Goal: Task Accomplishment & Management: Manage account settings

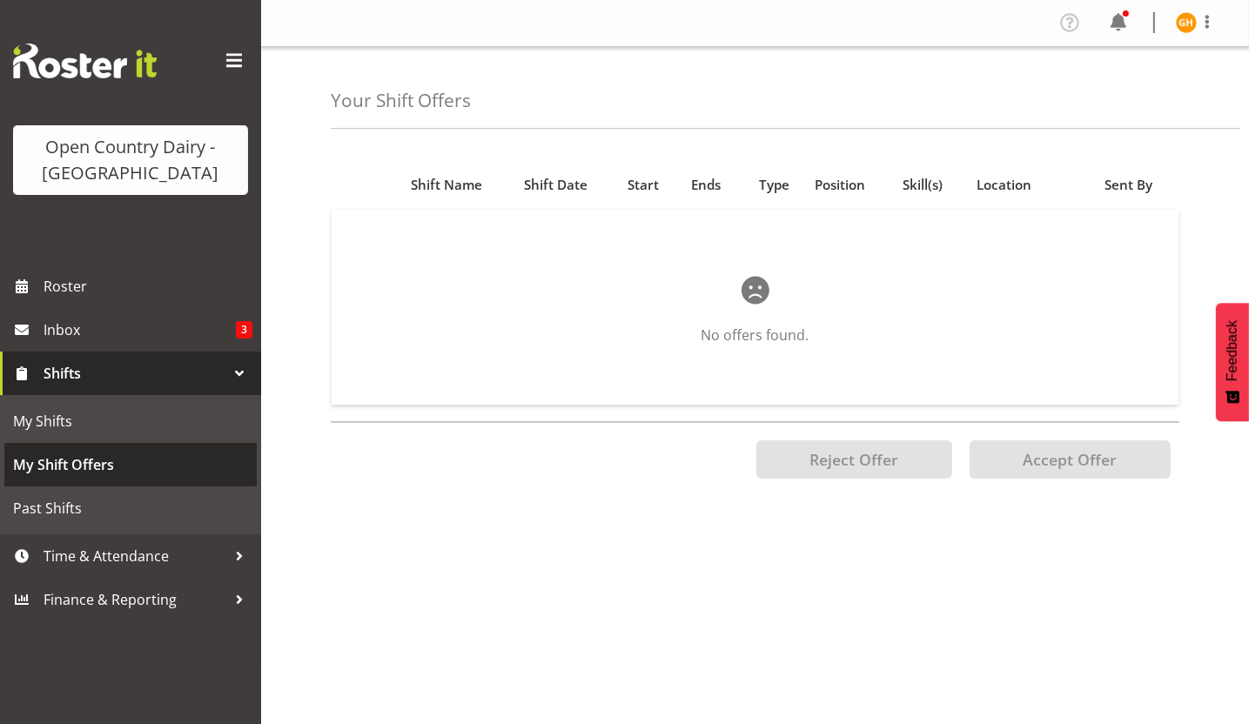
click at [217, 452] on span "My Shift Offers" at bounding box center [130, 465] width 235 height 26
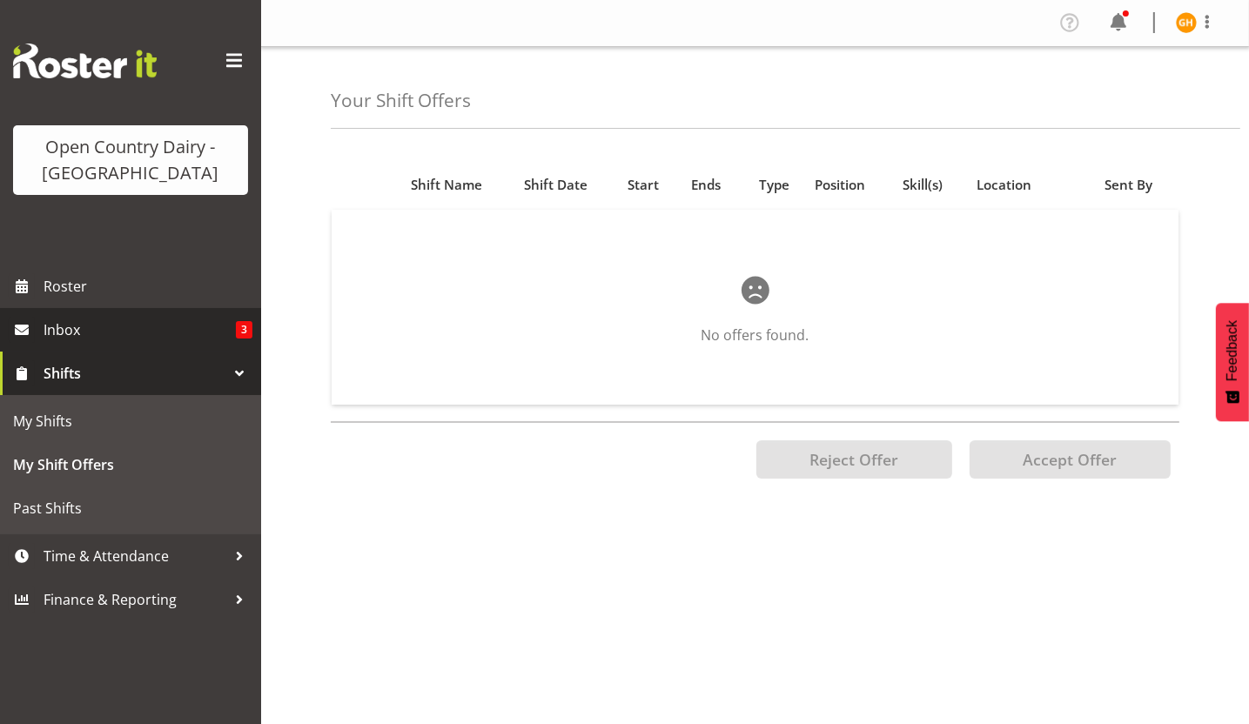
click at [174, 344] on link "Inbox 3" at bounding box center [130, 330] width 261 height 44
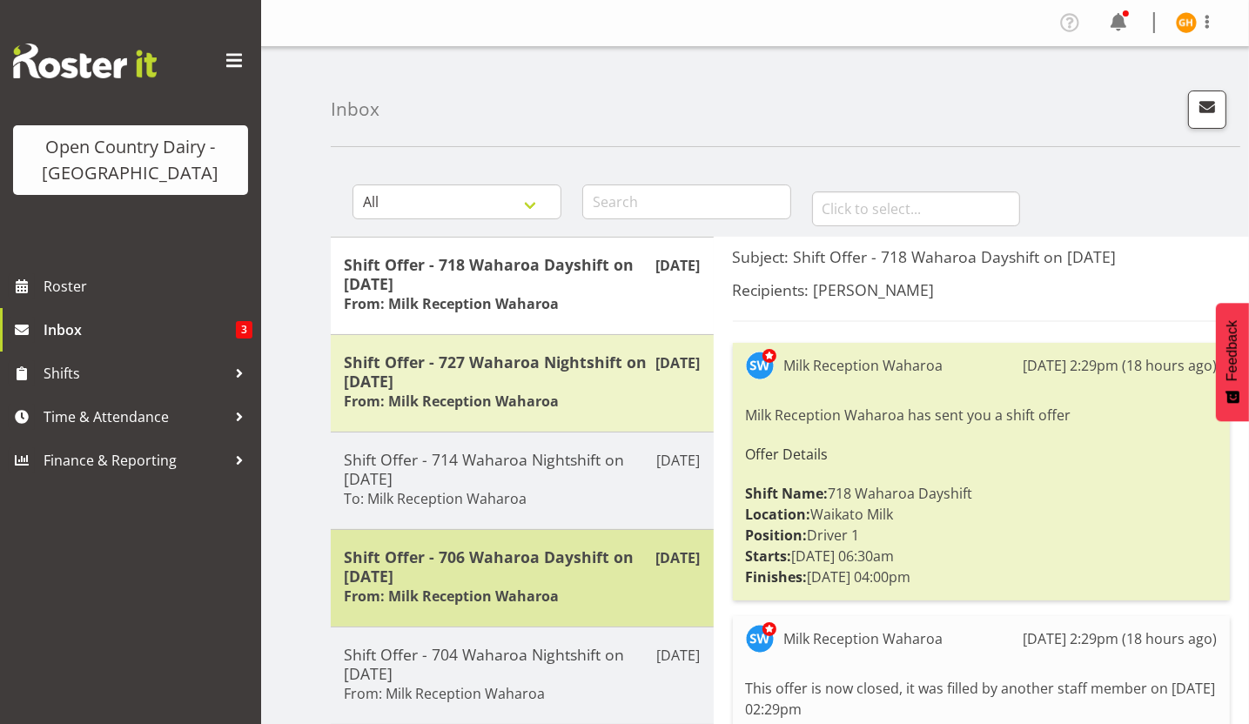
click at [627, 573] on h5 "Shift Offer - 706 Waharoa Dayshift on 17/08/25" at bounding box center [522, 566] width 357 height 38
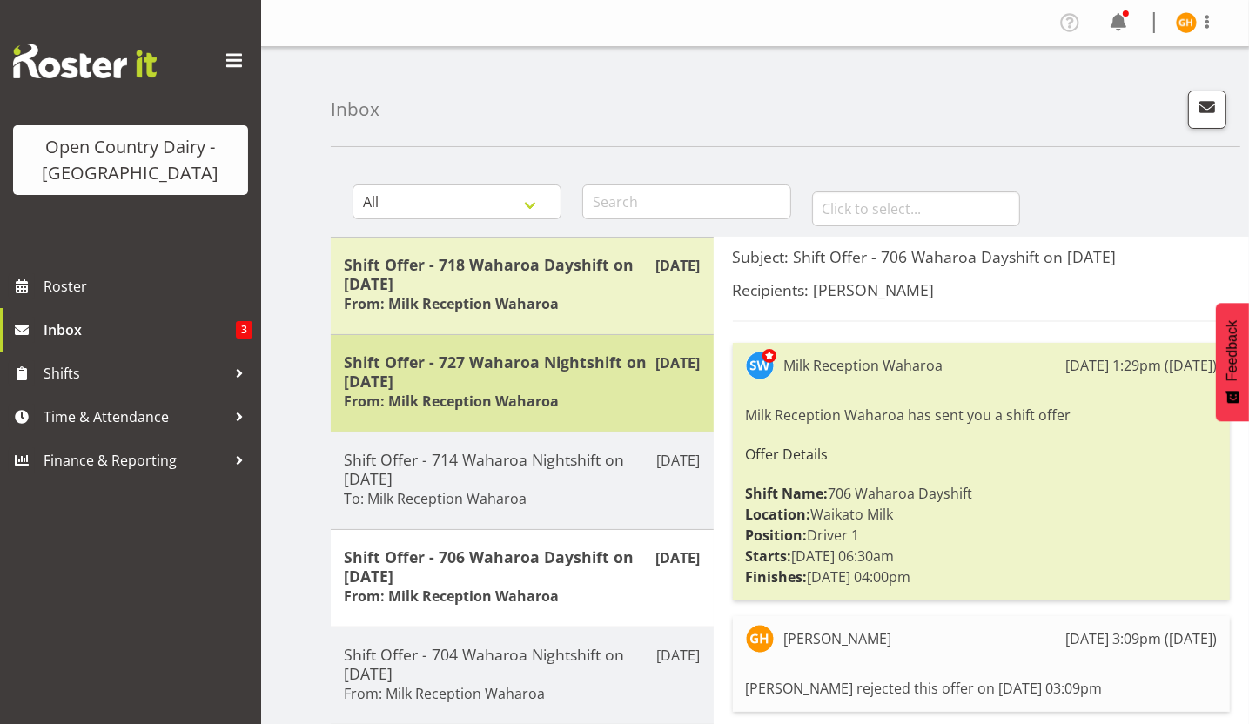
click at [650, 399] on div "Shift Offer - 727 Waharoa Nightshift on 17/08/25 From: Milk Reception Waharoa" at bounding box center [522, 383] width 357 height 62
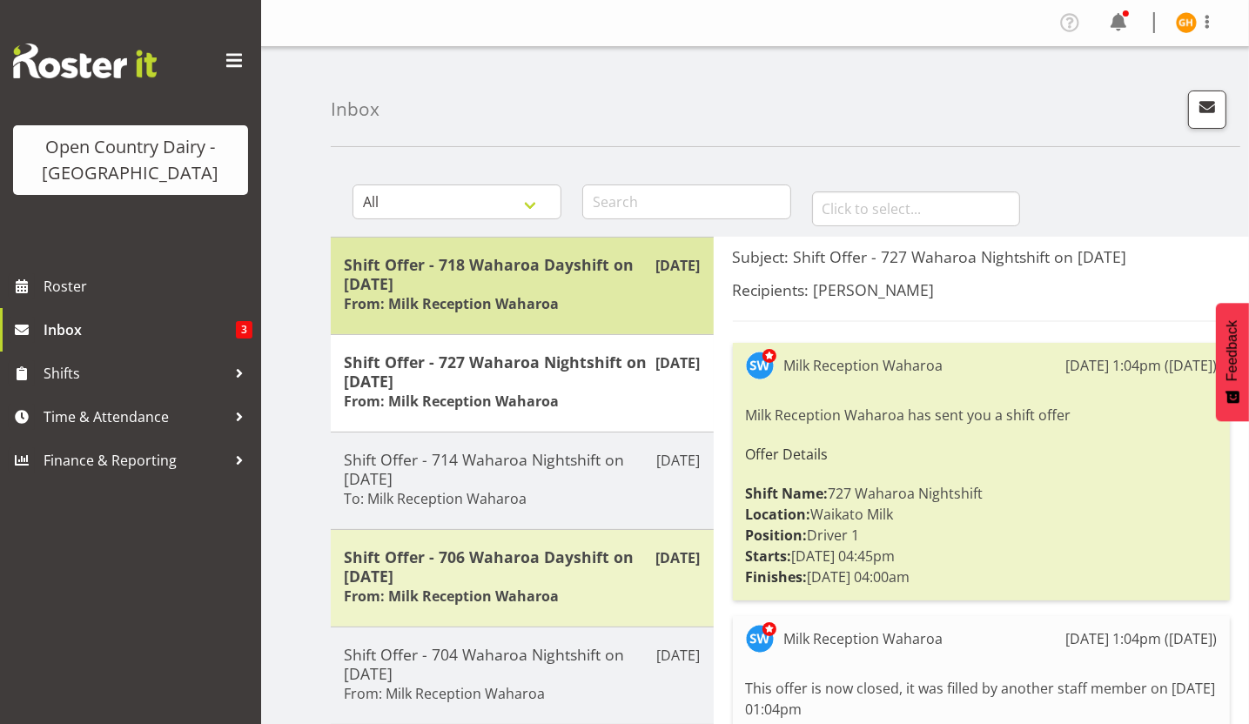
click at [631, 309] on div "Shift Offer - 718 Waharoa Dayshift on 19/08/25 From: Milk Reception Waharoa" at bounding box center [522, 286] width 357 height 62
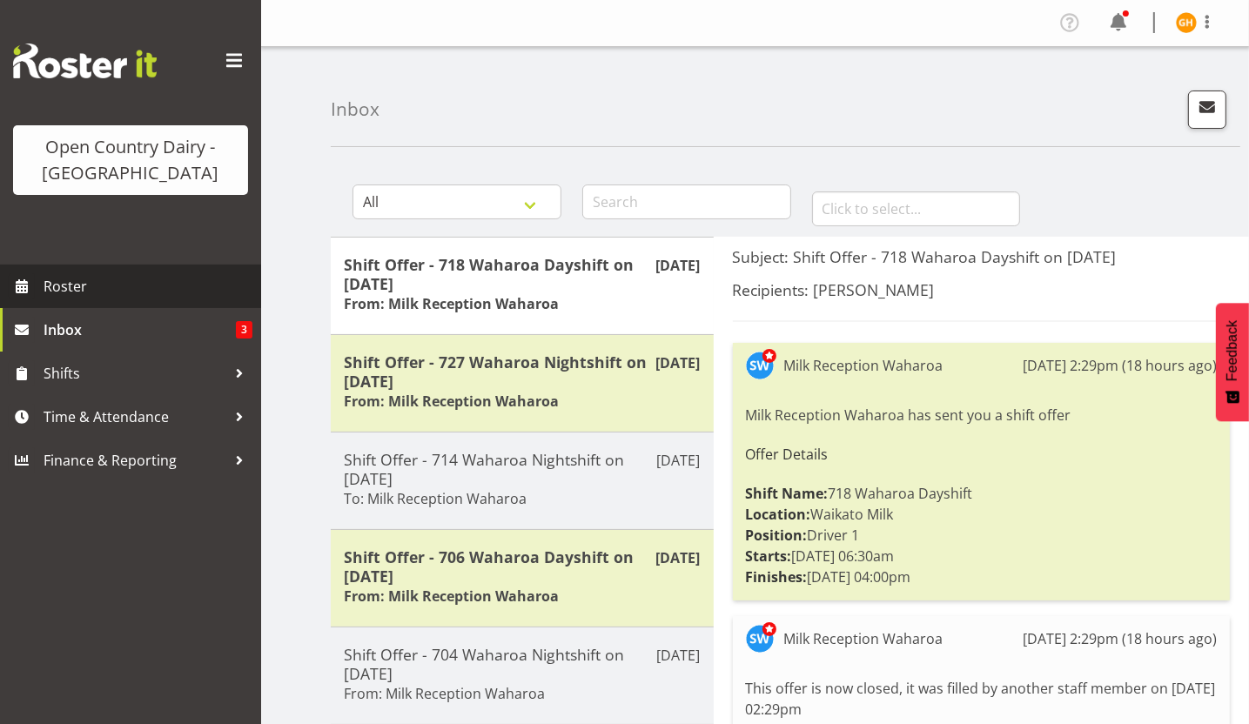
click at [146, 278] on span "Roster" at bounding box center [148, 286] width 209 height 26
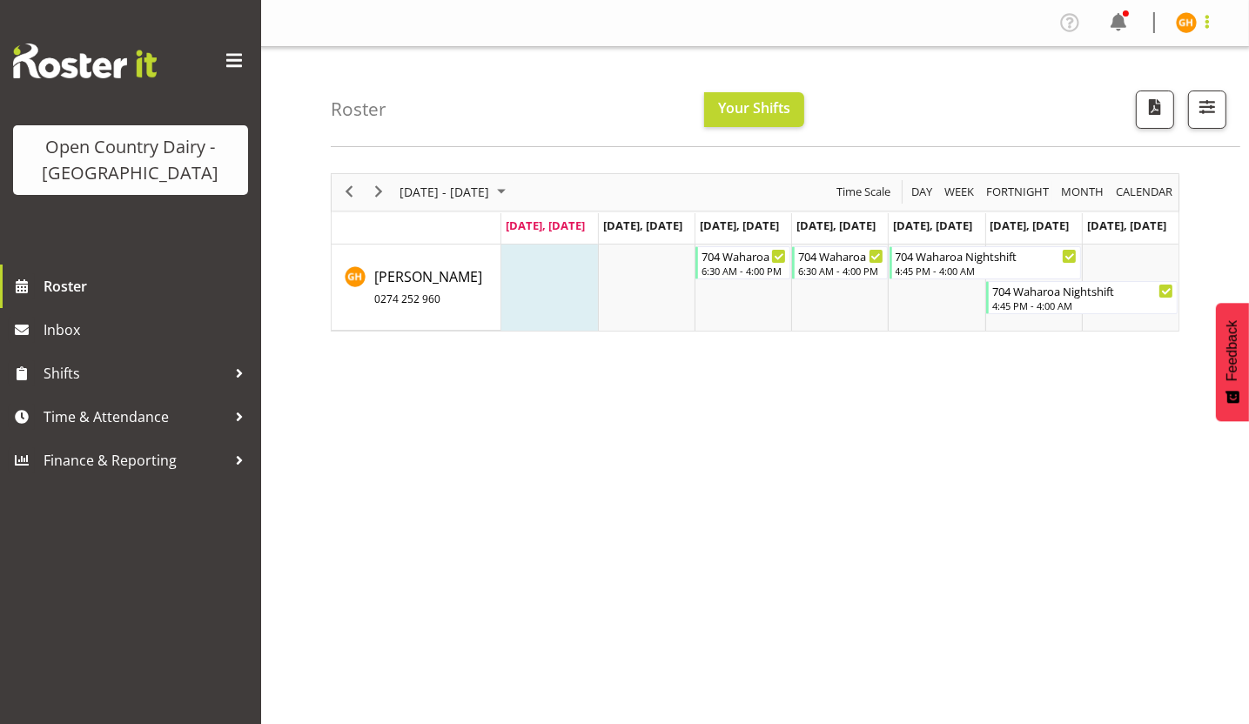
click at [1215, 30] on span at bounding box center [1207, 21] width 21 height 21
click at [1141, 86] on link "Log Out" at bounding box center [1133, 91] width 167 height 31
